Goal: Transaction & Acquisition: Purchase product/service

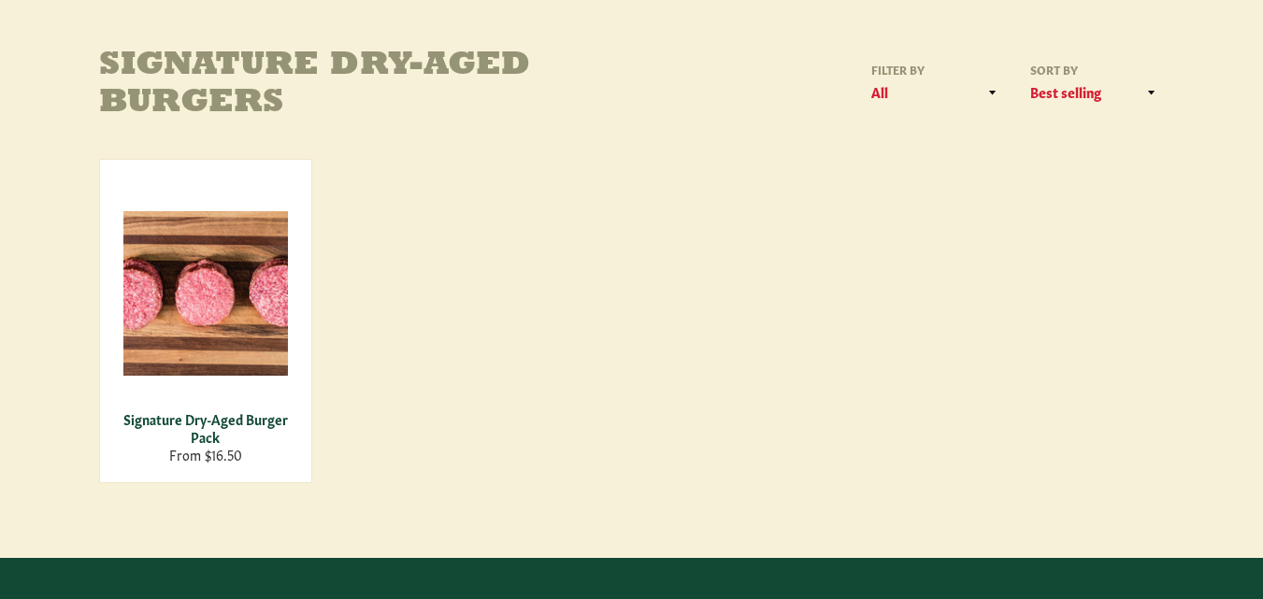
scroll to position [278, 0]
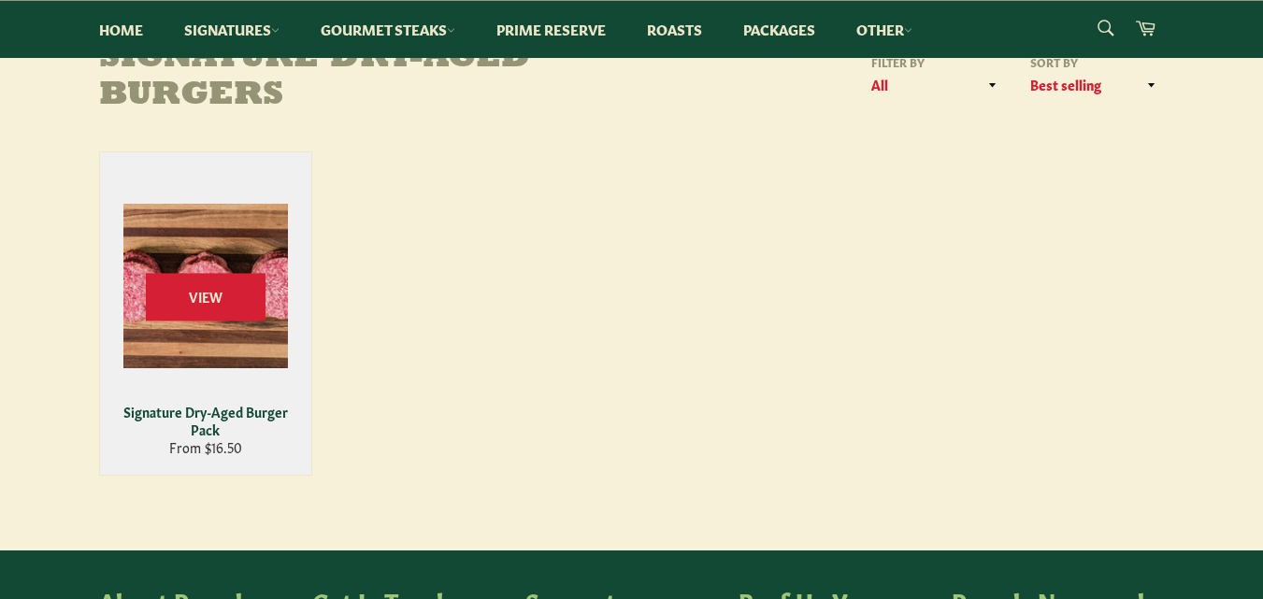
click at [249, 368] on div "View" at bounding box center [205, 313] width 211 height 323
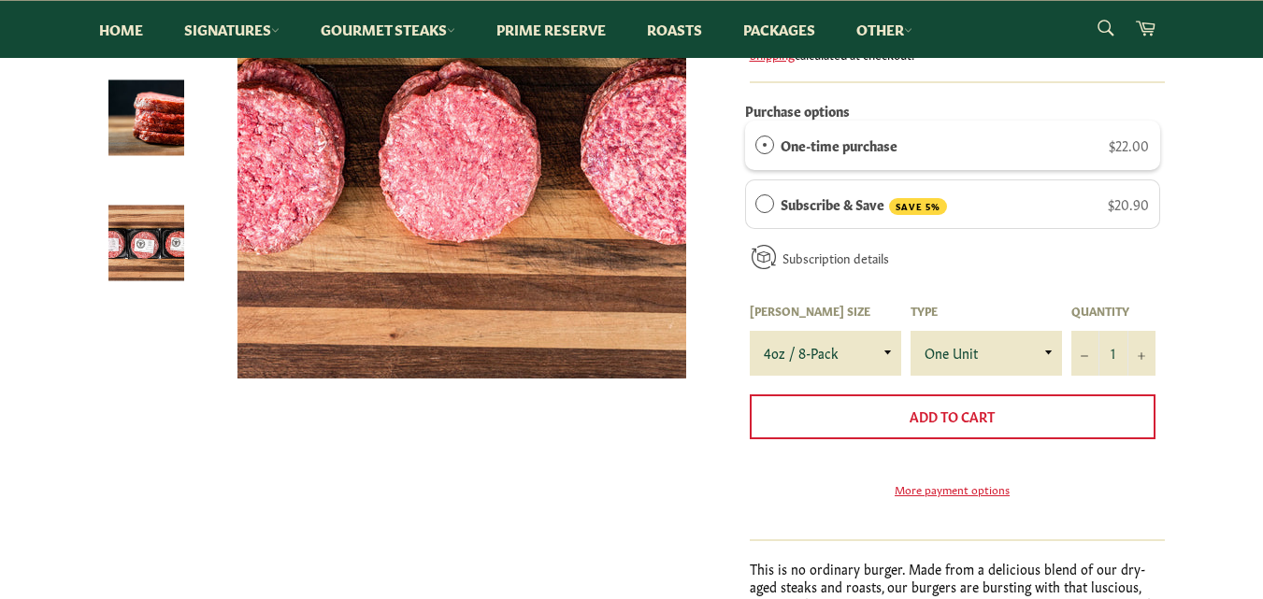
scroll to position [301, 0]
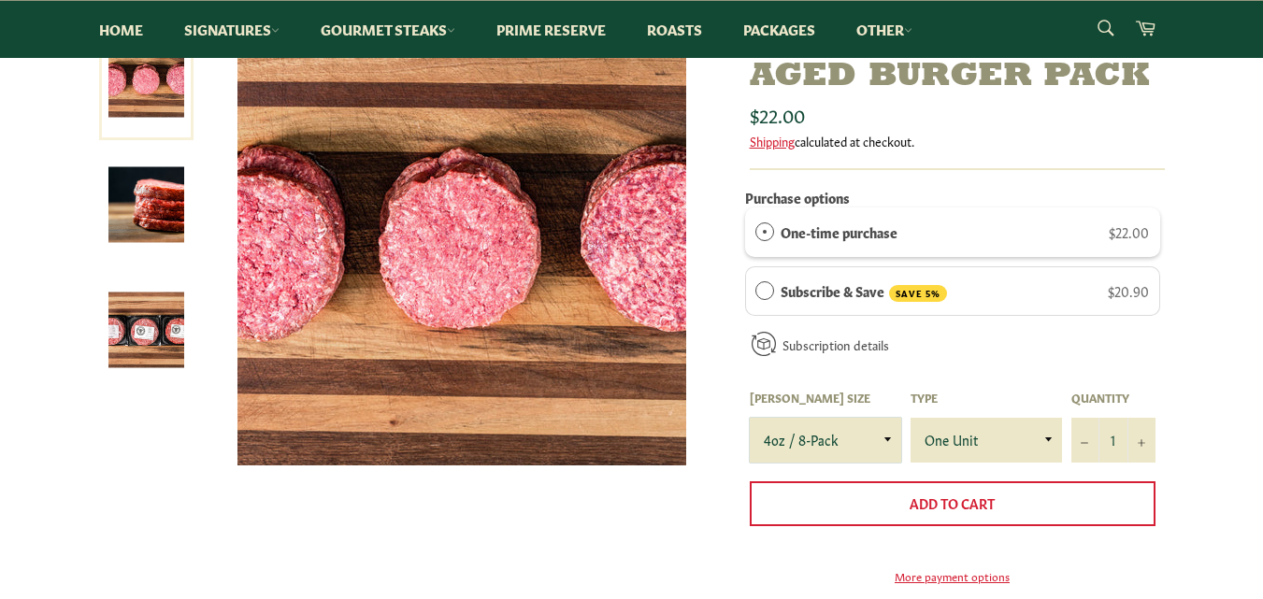
click at [884, 446] on select "4oz / 8-Pack 6oz / 4-Pack 8oz / 4-Pack" at bounding box center [825, 440] width 151 height 45
click at [750, 418] on select "4oz / 8-Pack 6oz / 4-Pack 8oz / 4-Pack" at bounding box center [825, 440] width 151 height 45
click at [883, 434] on select "4oz / 8-Pack 6oz / 4-Pack 8oz / 4-Pack" at bounding box center [825, 440] width 151 height 45
click at [750, 418] on select "4oz / 8-Pack 6oz / 4-Pack 8oz / 4-Pack" at bounding box center [825, 440] width 151 height 45
click at [888, 445] on select "4oz / 8-Pack 6oz / 4-Pack 8oz / 4-Pack" at bounding box center [825, 440] width 151 height 45
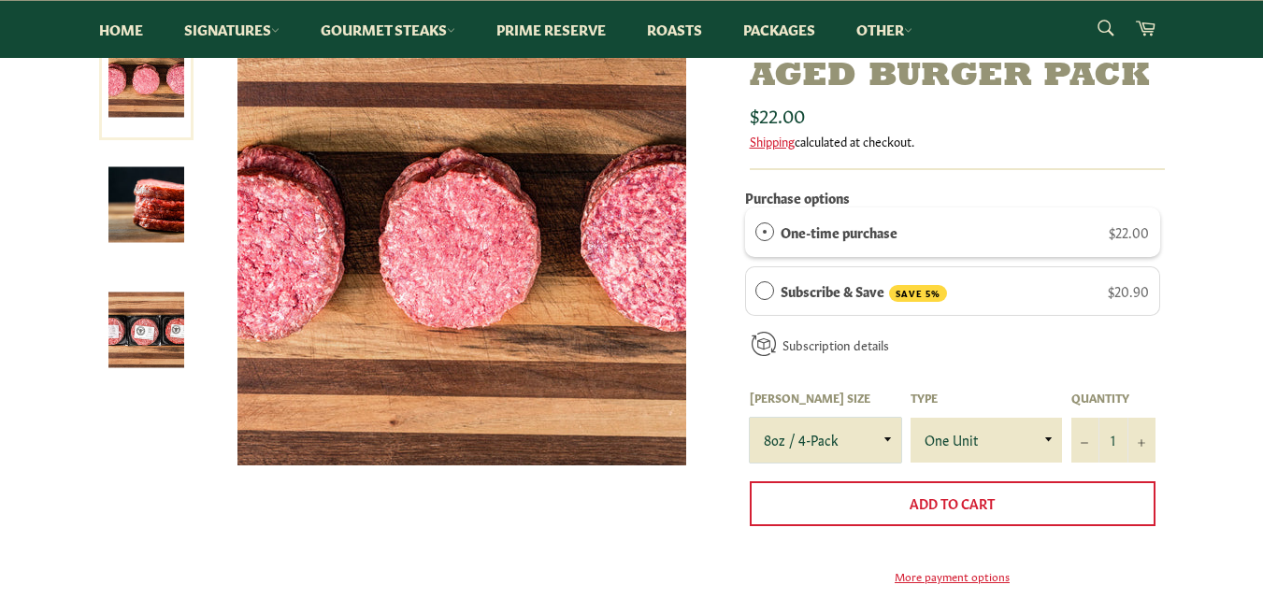
select select "4oz / 8-Pack"
click at [750, 418] on select "4oz / 8-Pack 6oz / 4-Pack 8oz / 4-Pack" at bounding box center [825, 440] width 151 height 45
click at [881, 439] on select "4oz / 8-Pack 6oz / 4-Pack 8oz / 4-Pack" at bounding box center [825, 440] width 151 height 45
click at [1244, 358] on div "Signature Dry-Aged Burger Pack Sale" at bounding box center [631, 438] width 1263 height 843
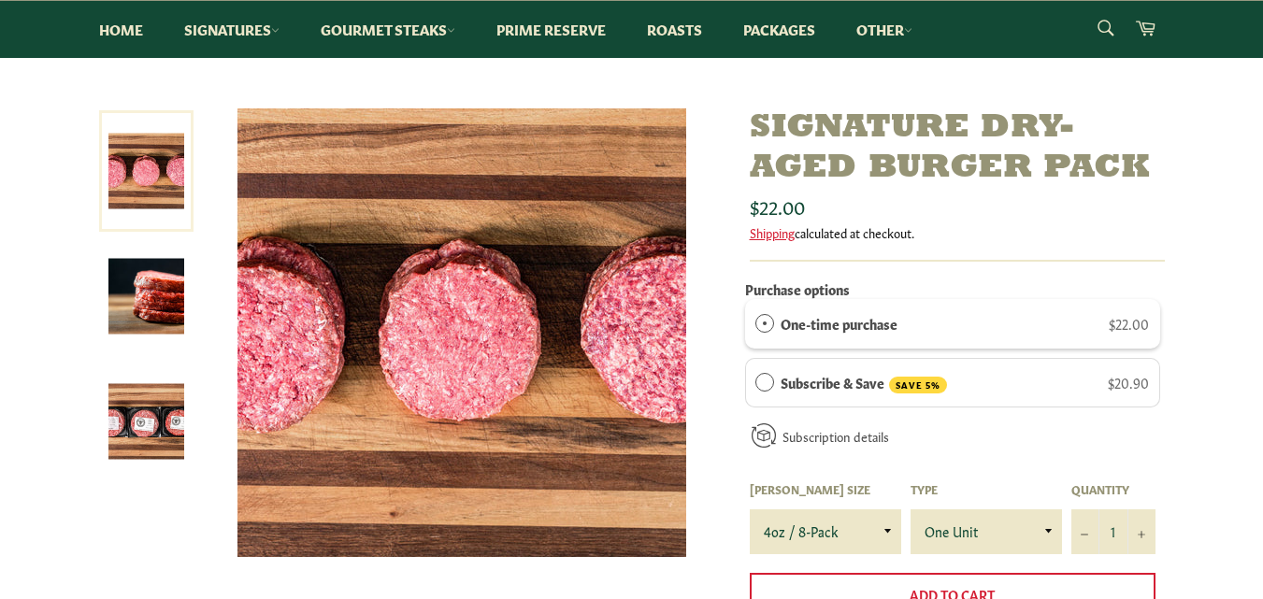
scroll to position [206, 0]
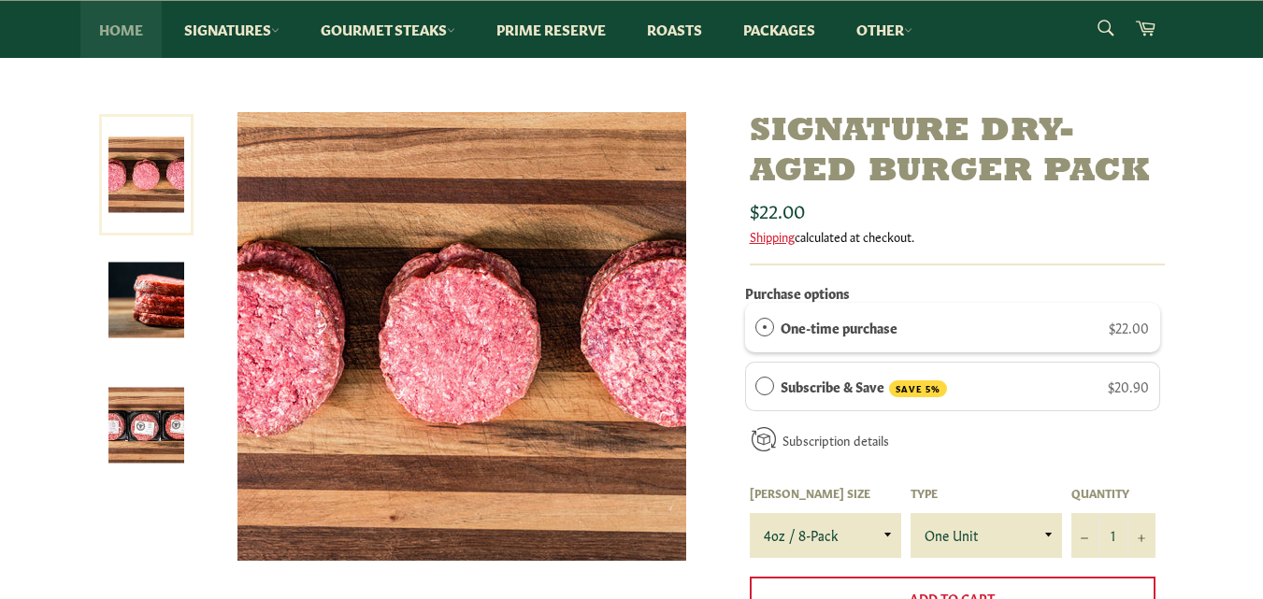
click at [137, 25] on link "Home" at bounding box center [120, 29] width 81 height 57
